Goal: Task Accomplishment & Management: Manage account settings

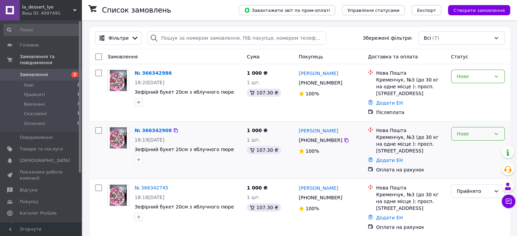
click at [466, 136] on div "Нове" at bounding box center [474, 133] width 34 height 7
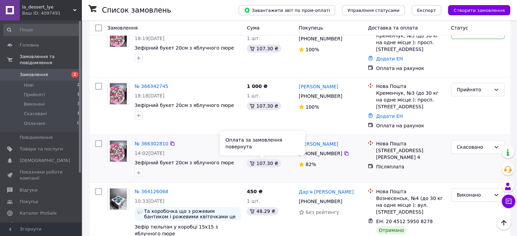
scroll to position [102, 0]
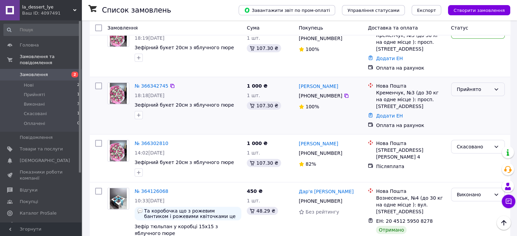
click at [485, 87] on div "Прийнято" at bounding box center [474, 89] width 34 height 7
click at [447, 59] on div "Нова Пошта Кременчук, №3 (до 30 кг на одне місце ): просп. Свободи, 75 Додати Е…" at bounding box center [406, 48] width 83 height 52
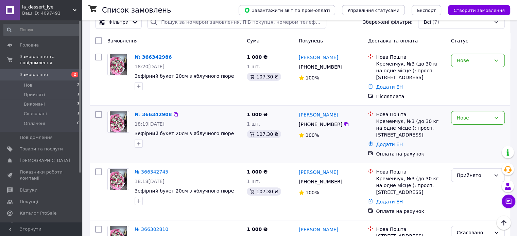
scroll to position [0, 0]
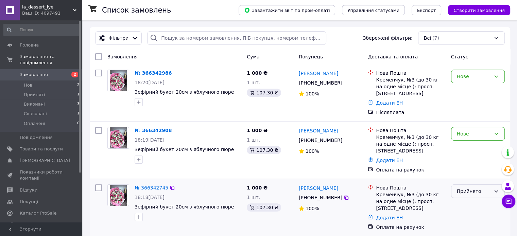
click at [476, 190] on div "Прийнято" at bounding box center [474, 191] width 34 height 7
click at [478, 165] on li "Скасовано" at bounding box center [477, 165] width 53 height 12
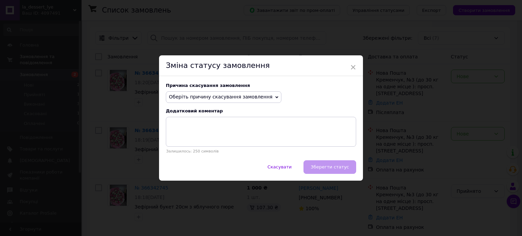
click at [242, 99] on span "Оберіть причину скасування замовлення" at bounding box center [221, 96] width 104 height 5
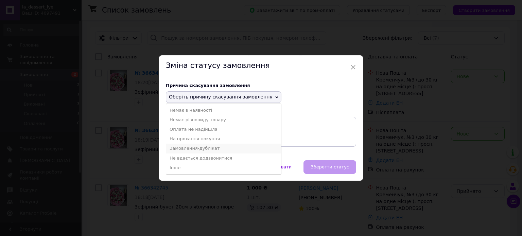
click at [219, 149] on li "Замовлення-дублікат" at bounding box center [223, 149] width 115 height 10
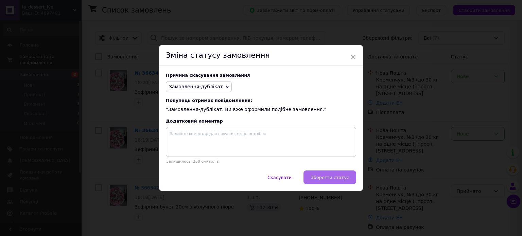
click at [341, 177] on span "Зберегти статус" at bounding box center [330, 177] width 38 height 5
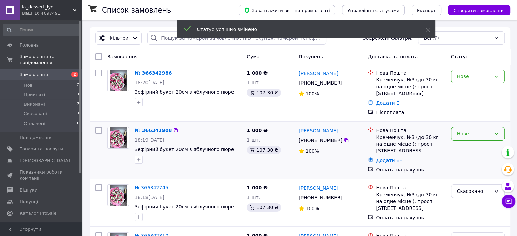
click at [476, 135] on div "Нове" at bounding box center [474, 133] width 34 height 7
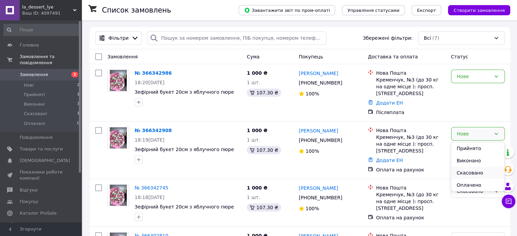
click at [479, 174] on li "Скасовано" at bounding box center [477, 173] width 53 height 12
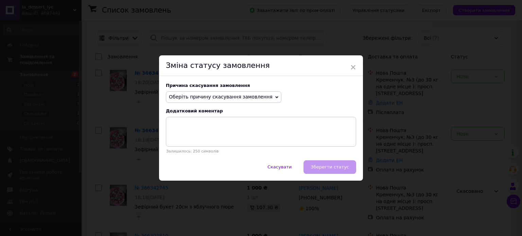
click at [219, 100] on span "Оберіть причину скасування замовлення" at bounding box center [221, 96] width 104 height 5
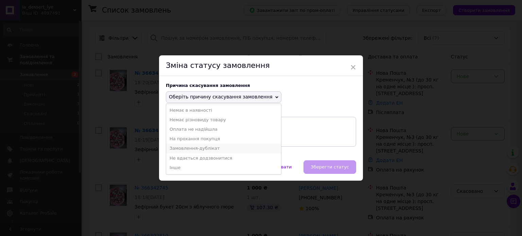
click at [214, 149] on li "Замовлення-дублікат" at bounding box center [223, 149] width 115 height 10
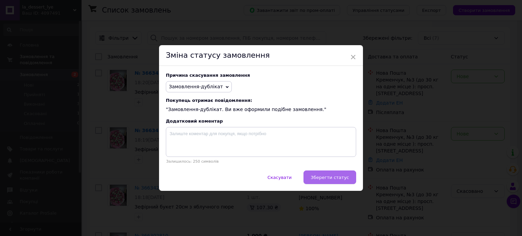
click at [334, 178] on span "Зберегти статус" at bounding box center [330, 177] width 38 height 5
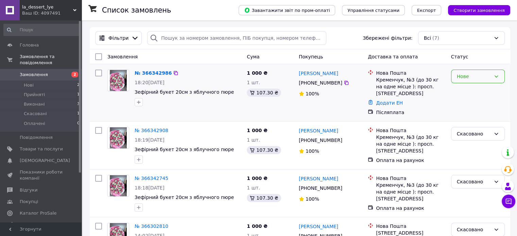
click at [479, 76] on div "Нове" at bounding box center [474, 76] width 34 height 7
click at [481, 91] on li "Прийнято" at bounding box center [477, 91] width 53 height 12
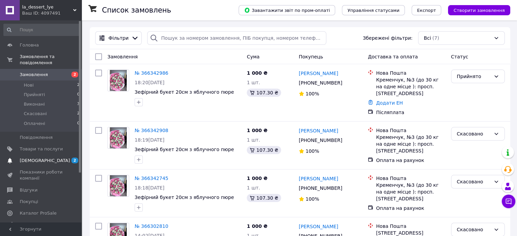
click at [41, 158] on span "[DEMOGRAPHIC_DATA]" at bounding box center [45, 161] width 50 height 6
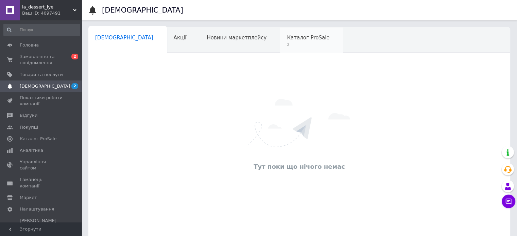
click at [287, 35] on span "Каталог ProSale" at bounding box center [308, 38] width 42 height 6
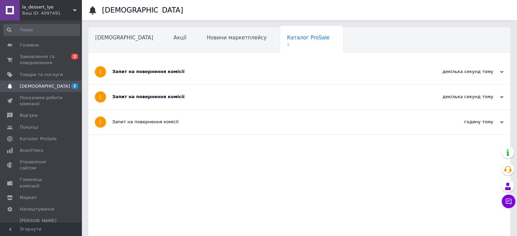
click at [162, 73] on div "Запит на повернення комісії" at bounding box center [273, 72] width 323 height 6
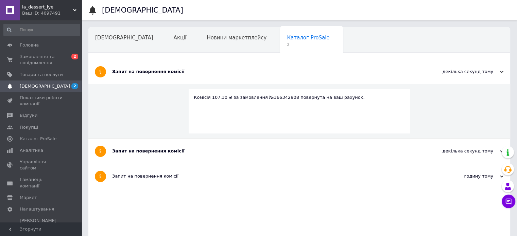
click at [152, 147] on div "Запит на повернення комісії" at bounding box center [273, 151] width 323 height 25
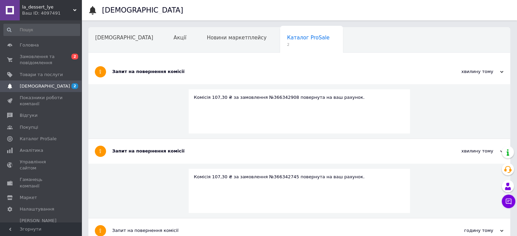
click at [234, 175] on div "Комісія 107,30 ₴ за замовлення №366342745 повернута на ваш рахунок." at bounding box center [299, 177] width 211 height 6
click at [151, 150] on div "Запит на повернення комісії" at bounding box center [273, 151] width 323 height 6
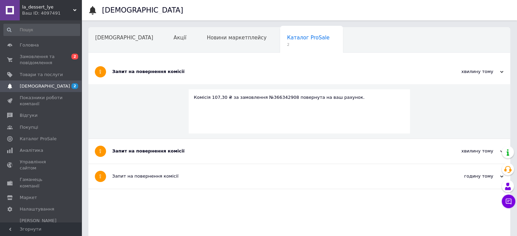
click at [155, 73] on div "Запит на повернення комісії" at bounding box center [273, 72] width 323 height 6
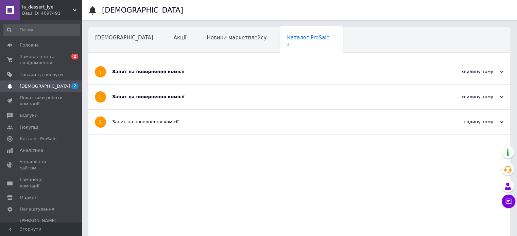
click at [148, 99] on div "Запит на повернення комісії" at bounding box center [273, 97] width 323 height 6
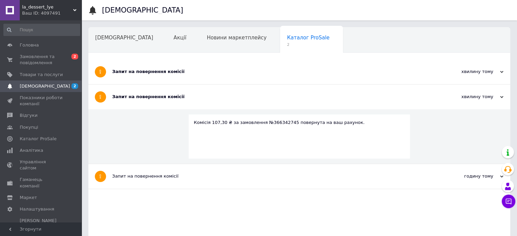
click at [148, 95] on div "Запит на повернення комісії" at bounding box center [273, 97] width 323 height 6
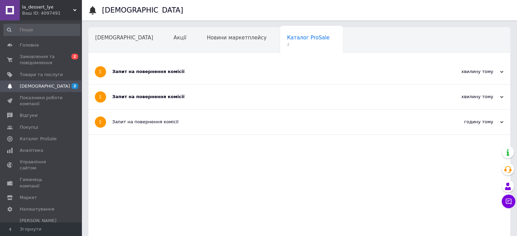
click at [148, 75] on div "Запит на повернення комісії" at bounding box center [273, 71] width 323 height 25
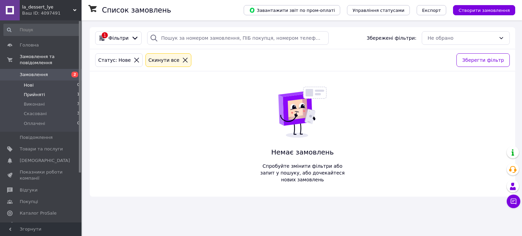
click at [38, 92] on span "Прийняті" at bounding box center [34, 95] width 21 height 6
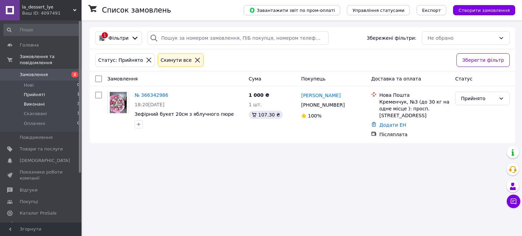
click at [39, 101] on span "Виконані" at bounding box center [34, 104] width 21 height 6
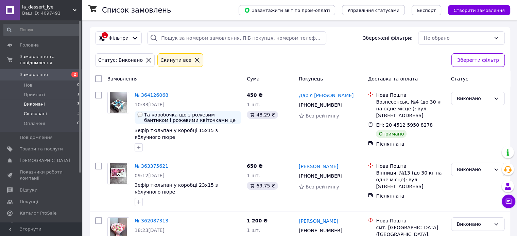
click at [39, 111] on span "Скасовані" at bounding box center [35, 114] width 23 height 6
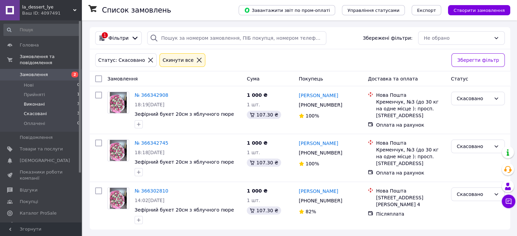
click at [39, 101] on span "Виконані" at bounding box center [34, 104] width 21 height 6
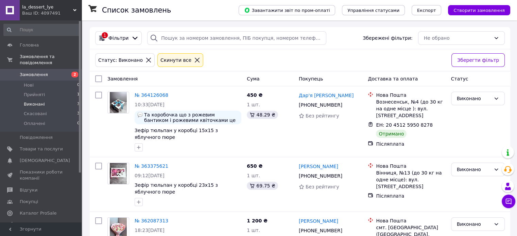
click at [42, 72] on span "Замовлення" at bounding box center [34, 75] width 28 height 6
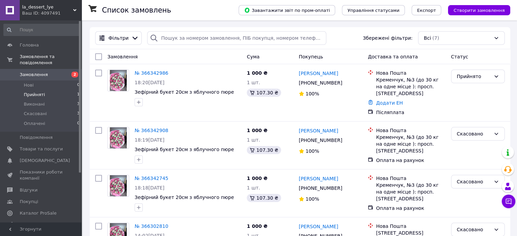
click at [27, 92] on span "Прийняті" at bounding box center [34, 95] width 21 height 6
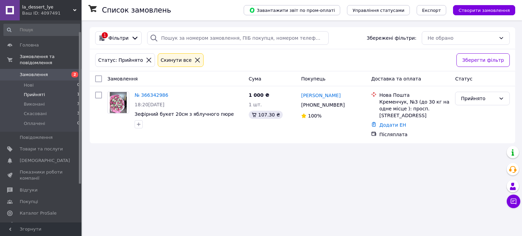
scroll to position [66, 0]
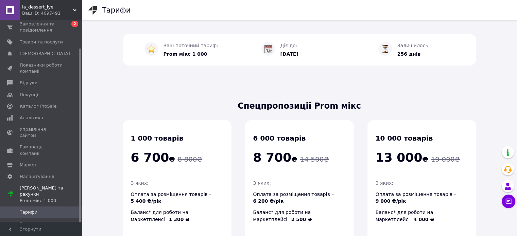
click at [35, 221] on span "Рахунки" at bounding box center [29, 224] width 19 height 6
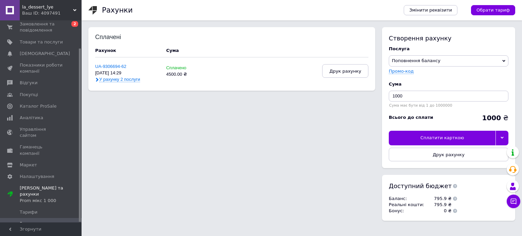
click at [453, 186] on use at bounding box center [455, 186] width 4 height 4
click at [326, 183] on div "Сплачені Рахунок Cума UA-9306694-62 [DATE] 14:29 У рахунку 2 послуги Сплачено 4…" at bounding box center [301, 127] width 427 height 201
